Goal: Complete application form

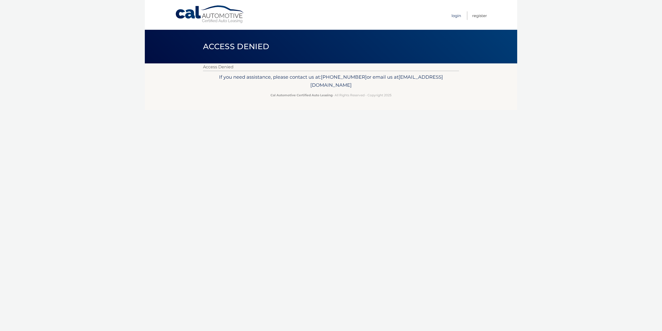
click at [458, 16] on link "Login" at bounding box center [457, 15] width 10 height 9
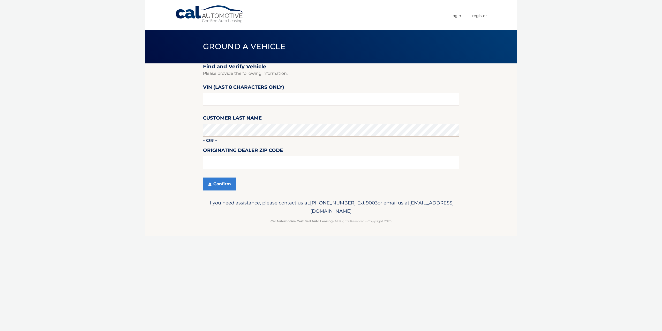
click at [225, 99] on input "text" at bounding box center [331, 99] width 256 height 13
type input "PH199352"
drag, startPoint x: 225, startPoint y: 102, endPoint x: 195, endPoint y: 101, distance: 29.8
click at [195, 101] on section "Find and Verify Vehicle Please provide the following information. VIN (last 8 c…" at bounding box center [331, 129] width 373 height 133
click at [237, 161] on input "text" at bounding box center [331, 162] width 256 height 13
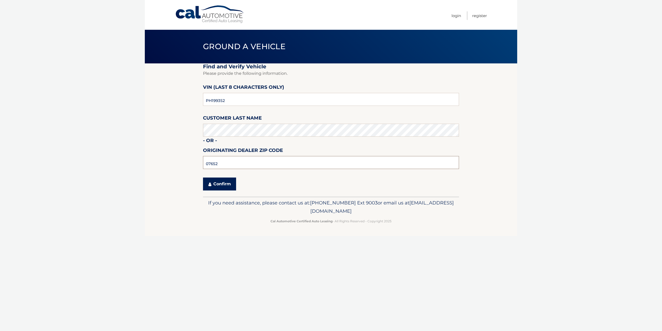
type input "07652"
click at [217, 183] on button "Confirm" at bounding box center [219, 183] width 33 height 13
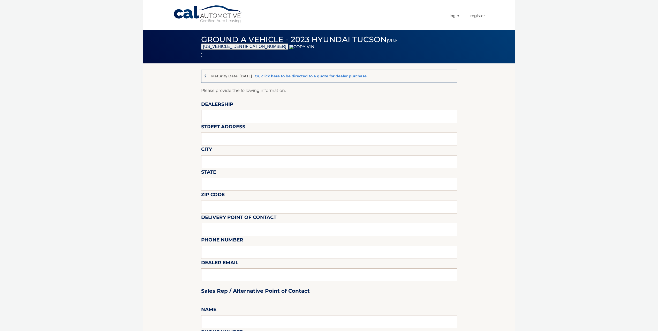
click at [213, 116] on input "text" at bounding box center [329, 116] width 256 height 13
type input "PARAMUS HYUNDAI"
click at [239, 141] on input "text" at bounding box center [329, 138] width 256 height 13
type input "234 ROUTE 4 EAST"
type input "PARAMUS"
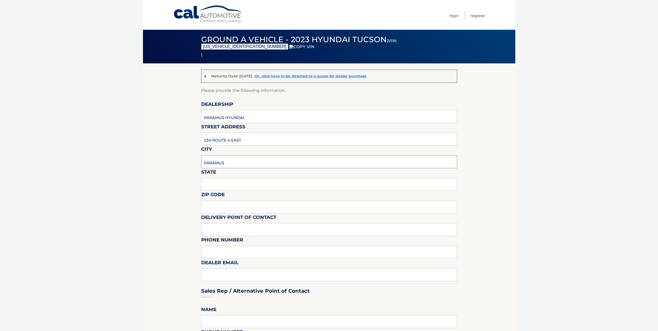
type input "NJ"
type input "07652"
type input "LUDWIN ROSA"
type input "3476712846"
type input "LROSA@RT4CARS.COM"
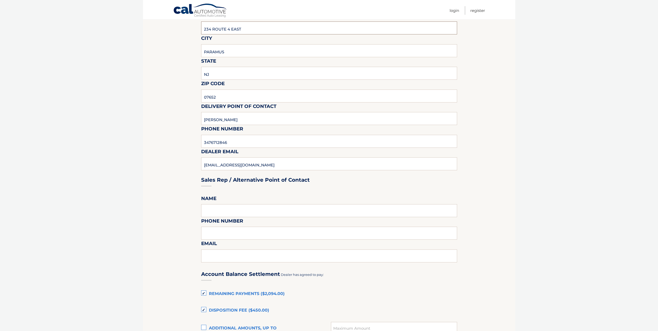
scroll to position [116, 0]
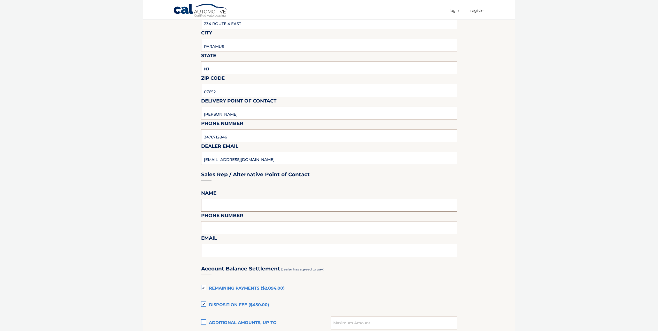
click at [213, 206] on input "text" at bounding box center [329, 205] width 256 height 13
type input "LUDWIN ROSA"
type input "3476712846"
type input "LROSA@RT4CARS.COM"
click at [141, 214] on html "Cal Automotive Menu Login Register (VIN: 5NMJFCAE2PH199352" at bounding box center [329, 49] width 658 height 331
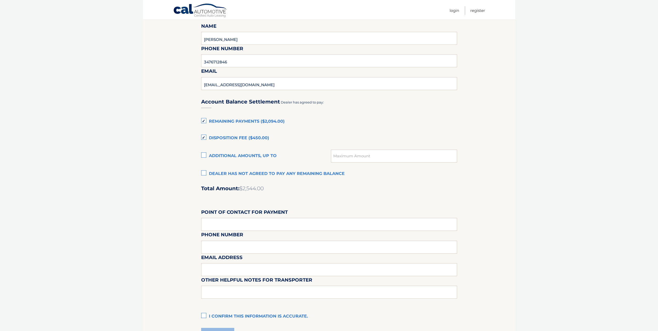
scroll to position [317, 0]
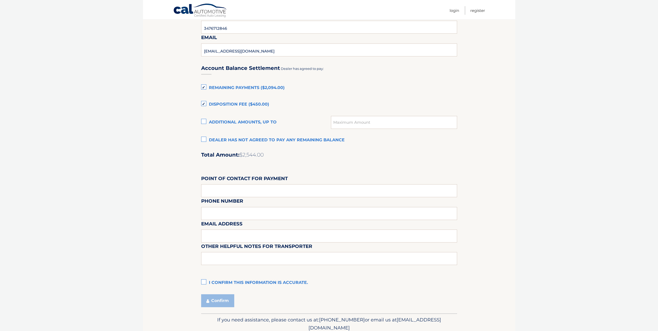
click at [229, 182] on label "Point of Contact for Payment" at bounding box center [244, 180] width 87 height 10
click at [229, 187] on input "text" at bounding box center [329, 190] width 256 height 13
type input "AMANDA JONES"
click at [230, 214] on div "Email Address" at bounding box center [329, 208] width 256 height 23
drag, startPoint x: 240, startPoint y: 190, endPoint x: 179, endPoint y: 199, distance: 61.8
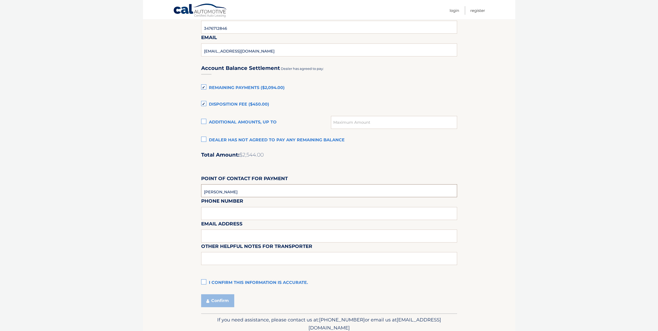
click at [179, 199] on section "Maturity Date: 03/26/2026 Or, click here to be directed to a quote for dealer p…" at bounding box center [329, 29] width 373 height 567
drag, startPoint x: 177, startPoint y: 212, endPoint x: 177, endPoint y: 215, distance: 3.7
click at [177, 213] on section "Maturity Date: 03/26/2026 Or, click here to be directed to a quote for dealer p…" at bounding box center [329, 29] width 373 height 567
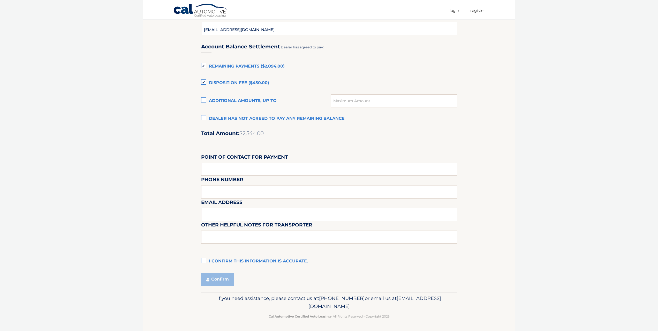
scroll to position [339, 0]
click at [206, 260] on label "I confirm this information is accurate." at bounding box center [329, 261] width 256 height 10
click at [0, 0] on input "I confirm this information is accurate." at bounding box center [0, 0] width 0 height 0
click at [244, 167] on input "text" at bounding box center [329, 168] width 256 height 13
click at [235, 179] on div "Email Address" at bounding box center [329, 186] width 256 height 23
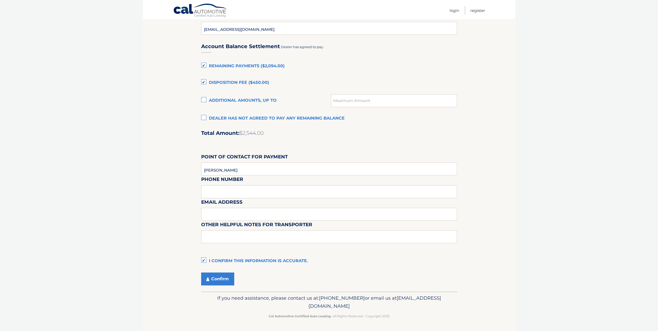
click at [234, 183] on div "Email Address" at bounding box center [329, 186] width 256 height 23
click at [233, 191] on div "Email Address" at bounding box center [329, 186] width 256 height 23
drag, startPoint x: 230, startPoint y: 197, endPoint x: 195, endPoint y: 194, distance: 35.6
click at [228, 198] on div "Email Address" at bounding box center [329, 186] width 256 height 23
drag, startPoint x: 204, startPoint y: 172, endPoint x: 215, endPoint y: 159, distance: 16.8
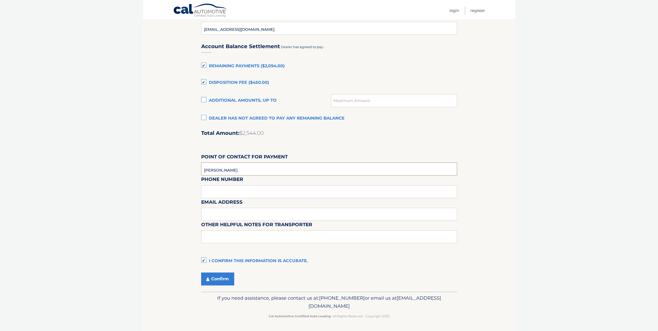
click at [204, 172] on input "UDWIN ROSA" at bounding box center [329, 168] width 256 height 13
type input "LUDWIN ROSA"
click at [226, 188] on div "Email Address" at bounding box center [329, 186] width 256 height 23
click at [223, 192] on div "Email Address" at bounding box center [329, 186] width 256 height 23
click at [225, 210] on input "text" at bounding box center [329, 214] width 256 height 13
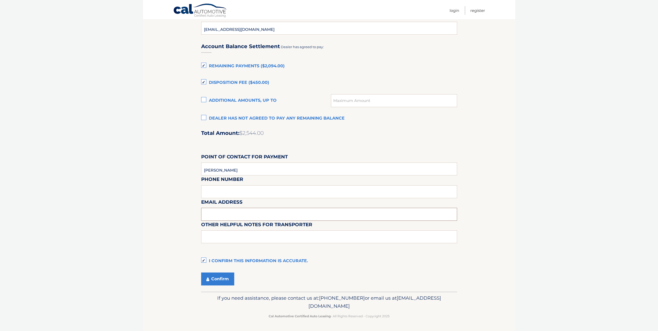
type input "LROSA@RT4CARS.COM"
click at [224, 279] on button "Confirm" at bounding box center [217, 278] width 33 height 13
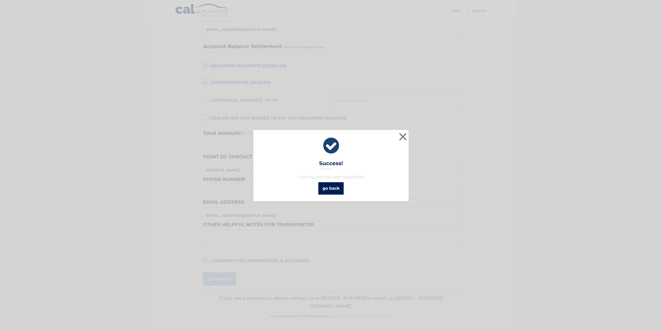
click at [328, 188] on link "go back" at bounding box center [330, 188] width 25 height 12
